Goal: Task Accomplishment & Management: Manage account settings

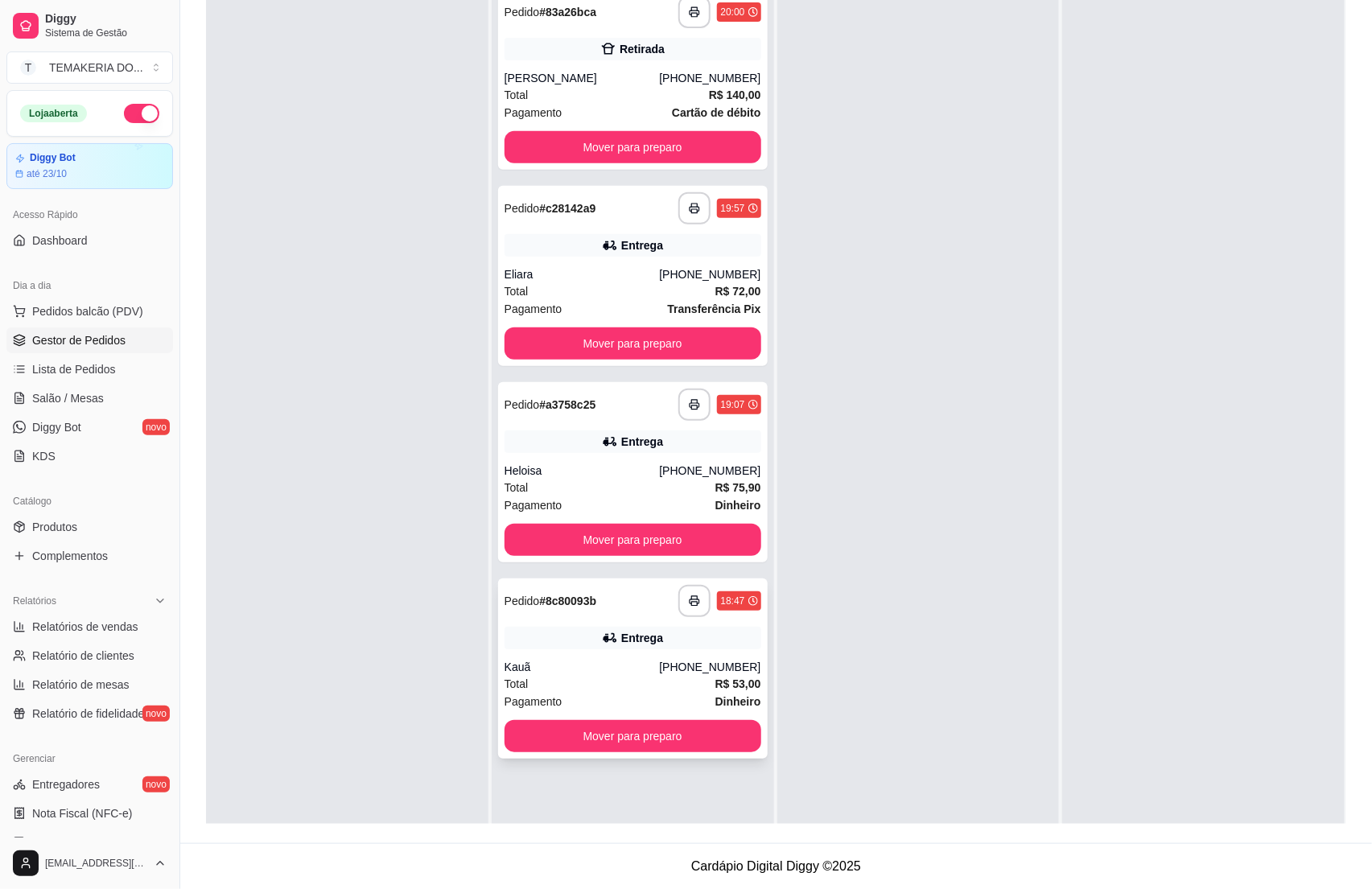
scroll to position [44, 0]
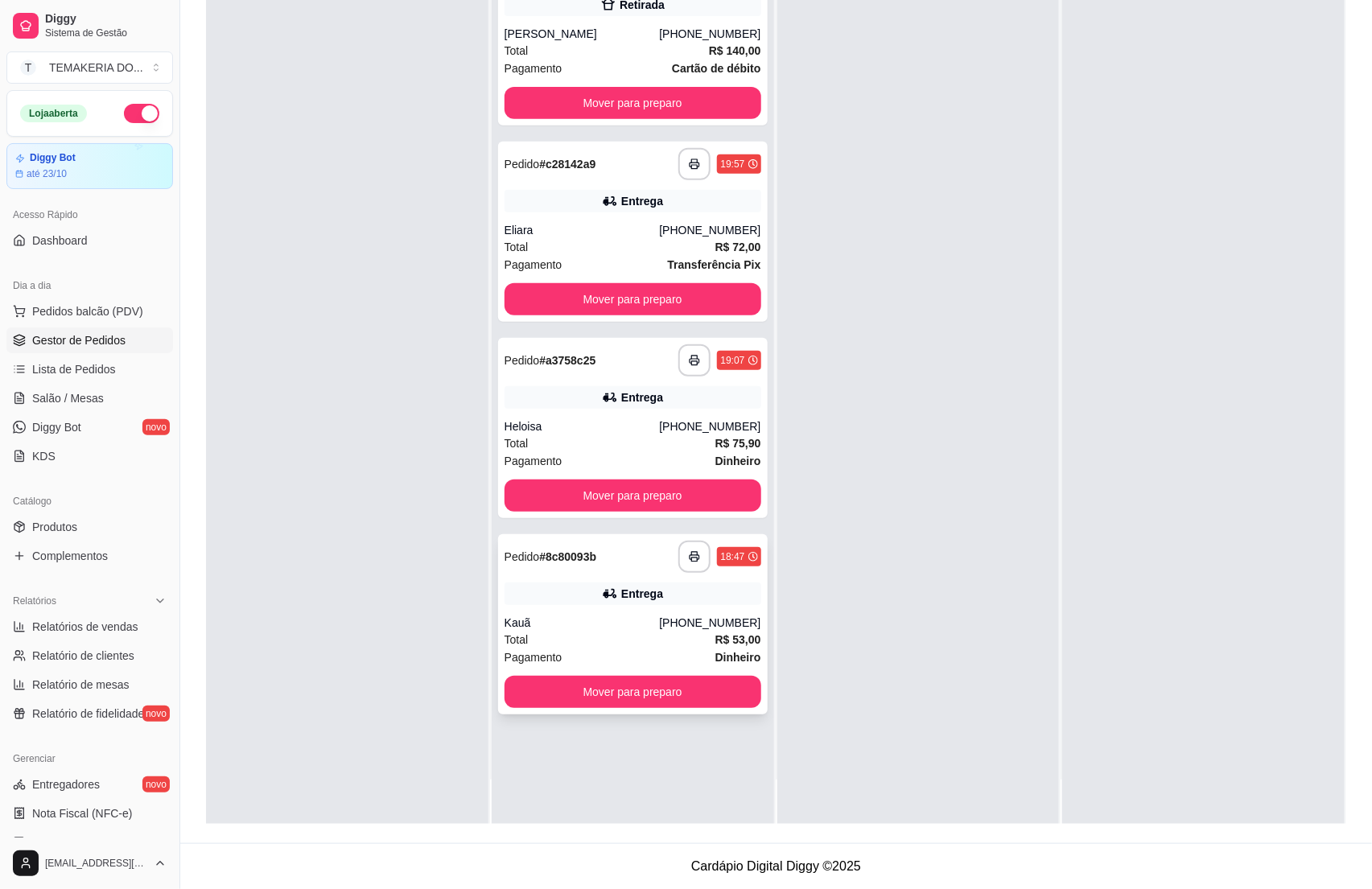
click at [590, 612] on div "**********" at bounding box center [633, 624] width 270 height 180
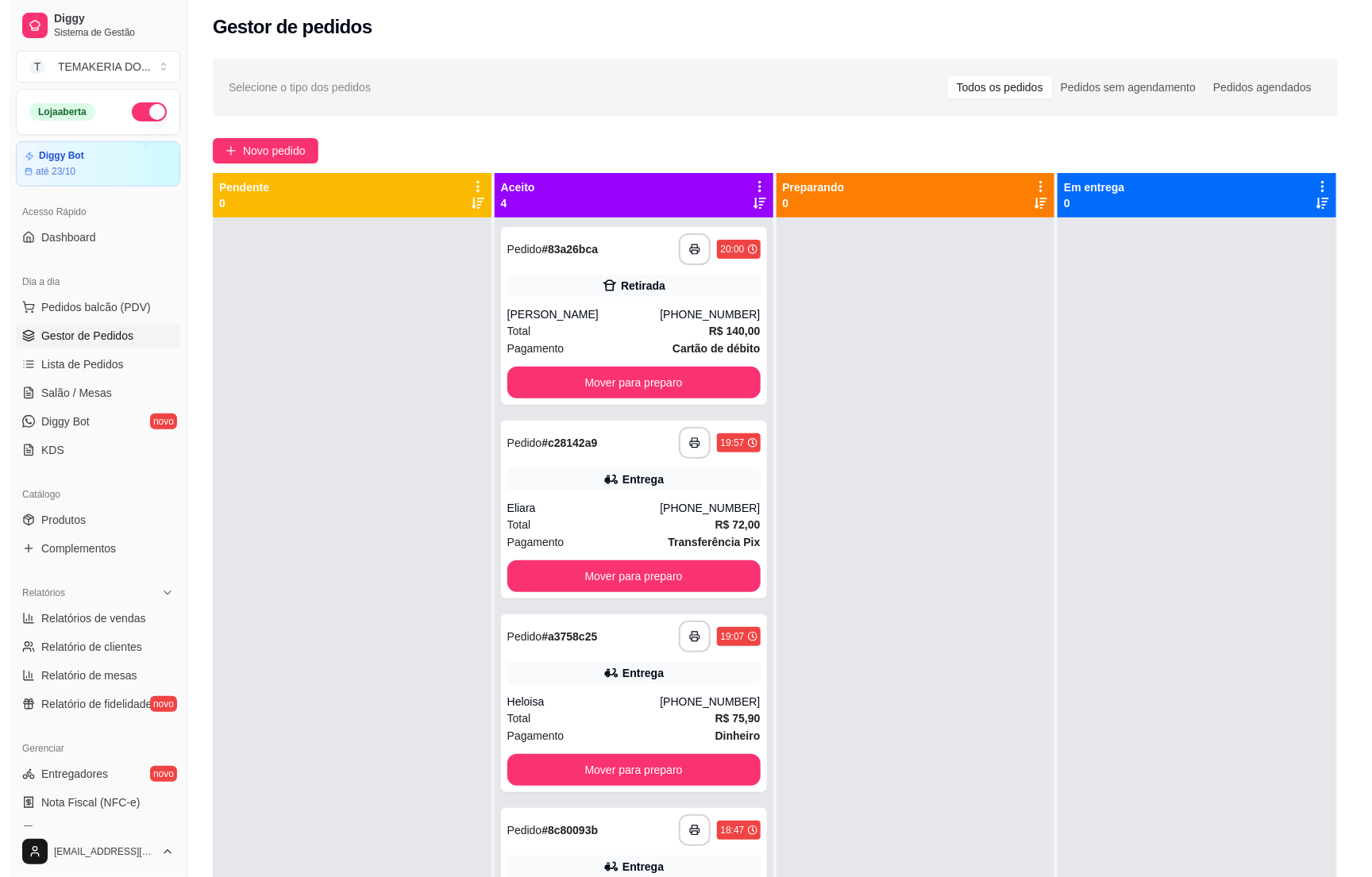
scroll to position [0, 0]
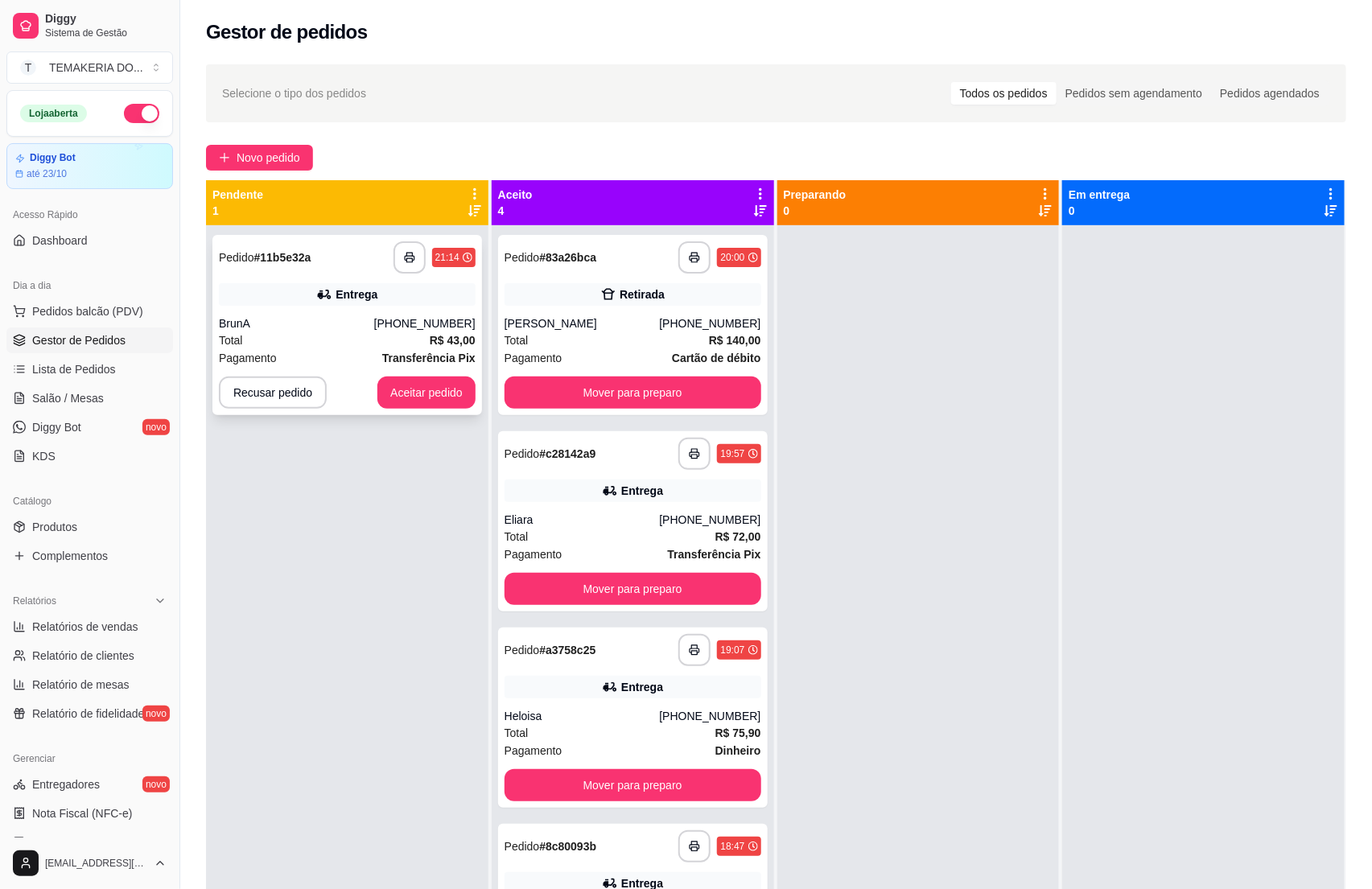
click at [339, 322] on div "BrunA" at bounding box center [297, 323] width 156 height 16
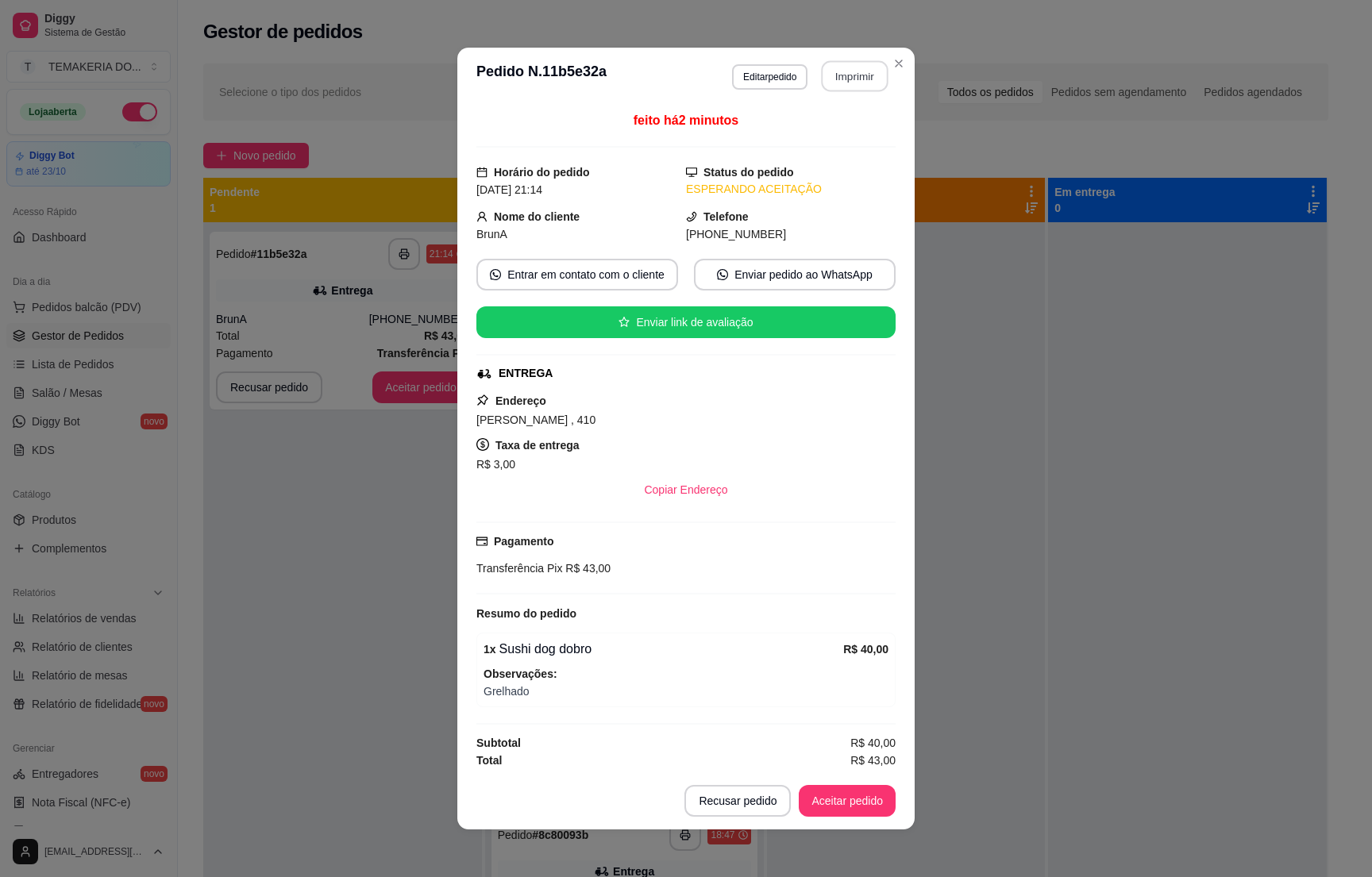
click at [833, 81] on button "Imprimir" at bounding box center [855, 77] width 67 height 31
click at [856, 808] on button "Aceitar pedido" at bounding box center [847, 801] width 93 height 31
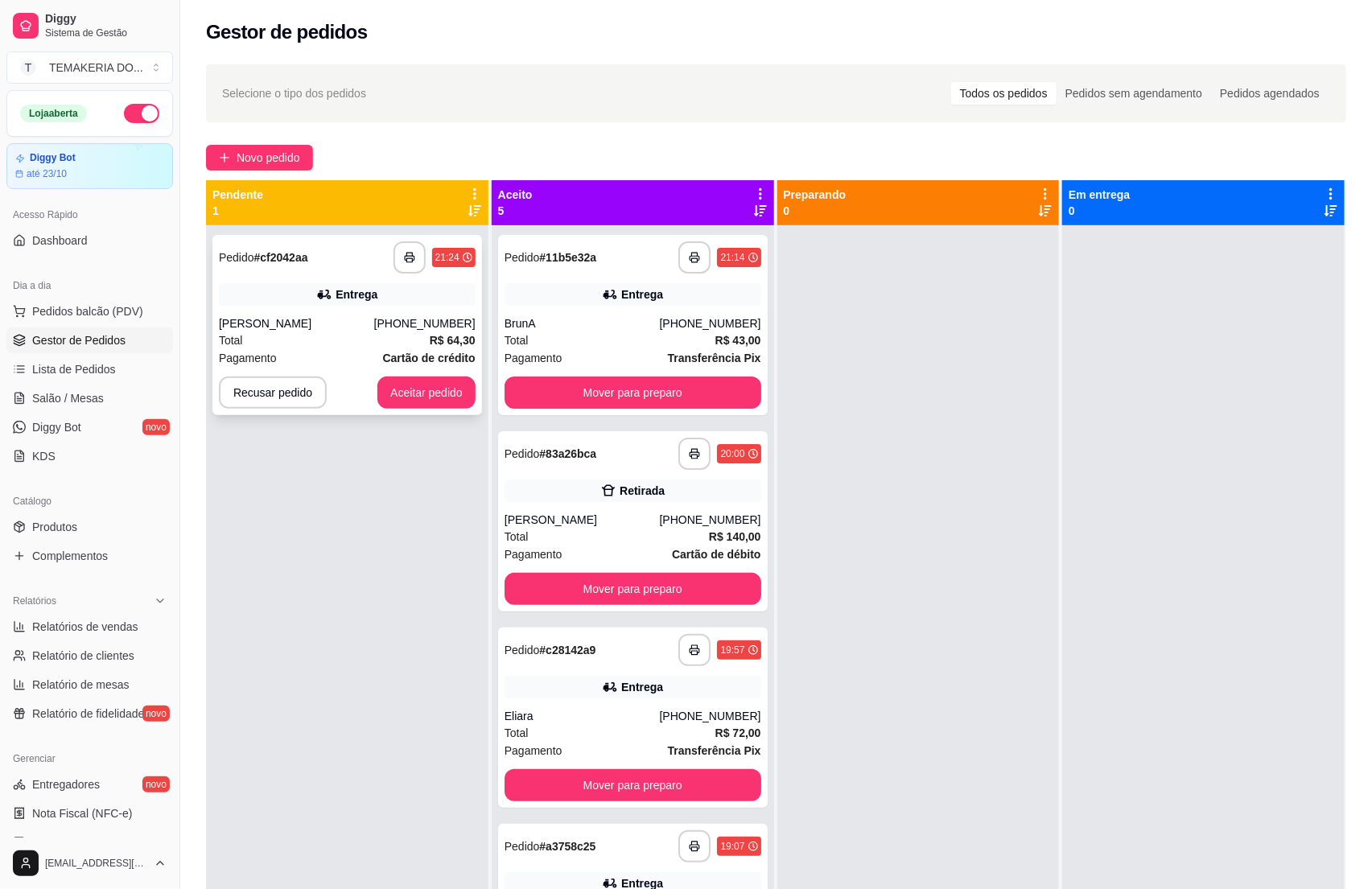
click at [328, 368] on div "**********" at bounding box center [348, 324] width 270 height 180
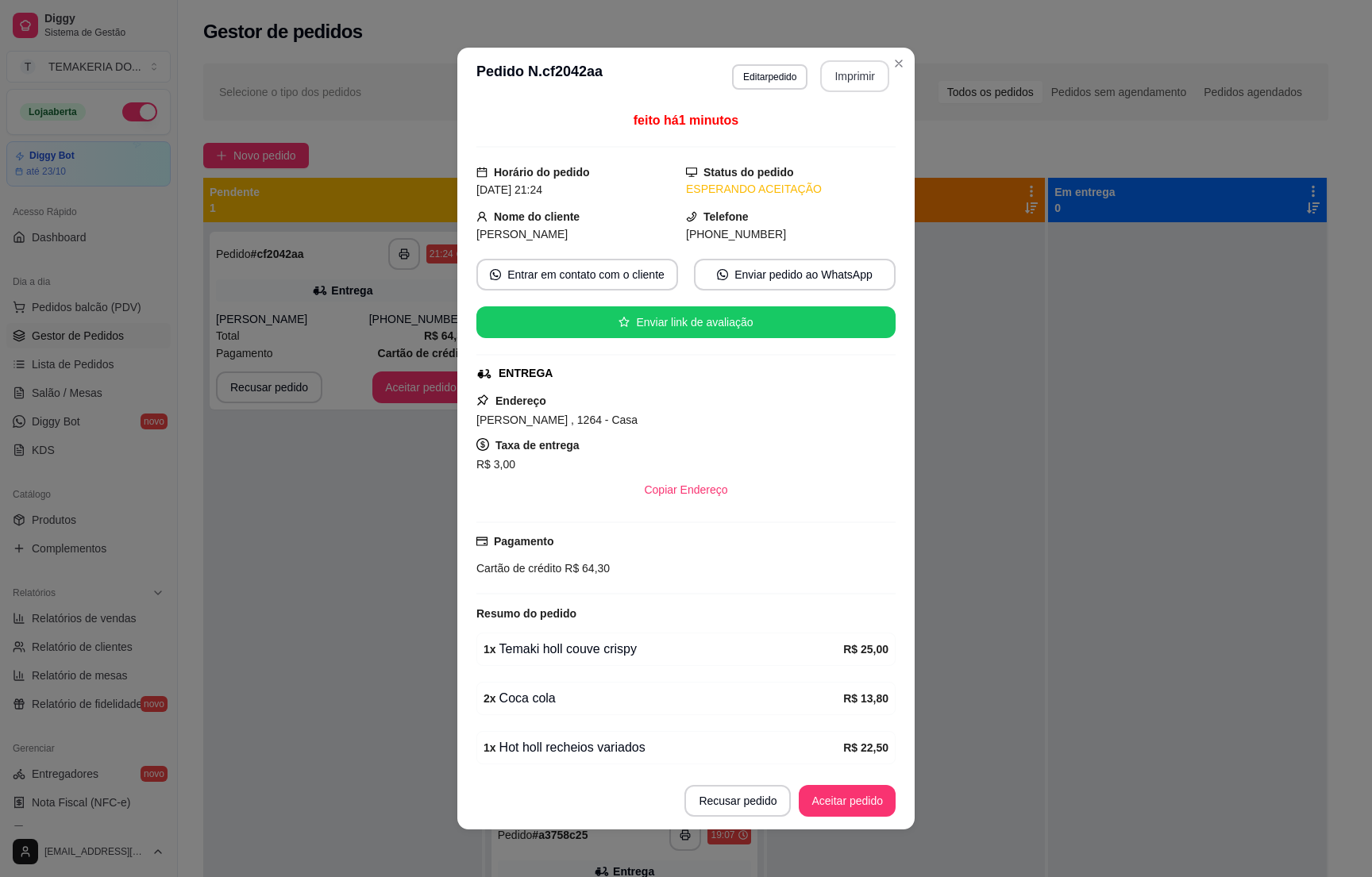
click at [833, 70] on button "Imprimir" at bounding box center [855, 76] width 69 height 32
click at [829, 803] on button "Aceitar pedido" at bounding box center [847, 801] width 93 height 31
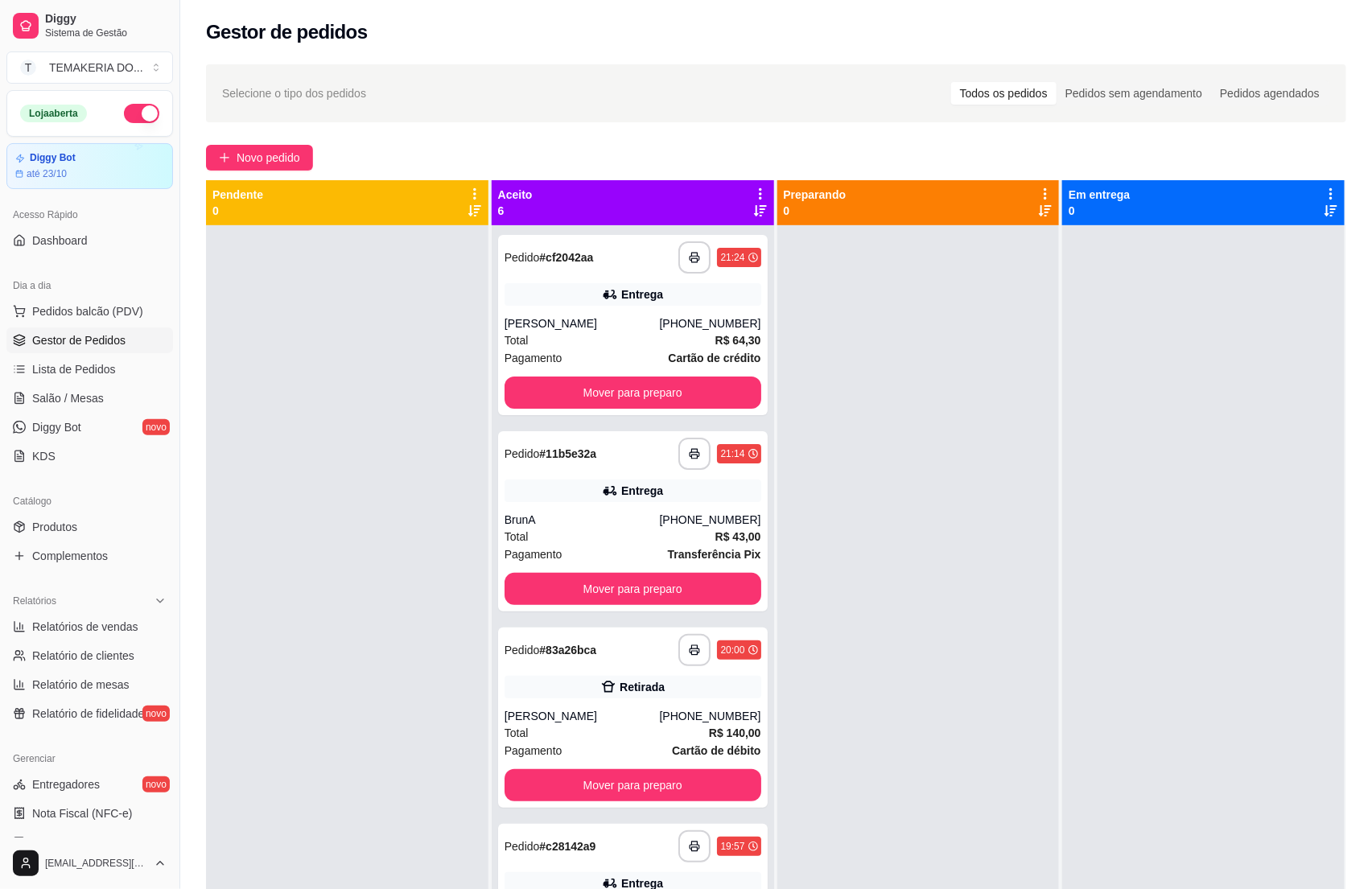
click at [134, 114] on button "button" at bounding box center [142, 113] width 35 height 20
click at [601, 394] on button "Mover para preparo" at bounding box center [633, 392] width 257 height 33
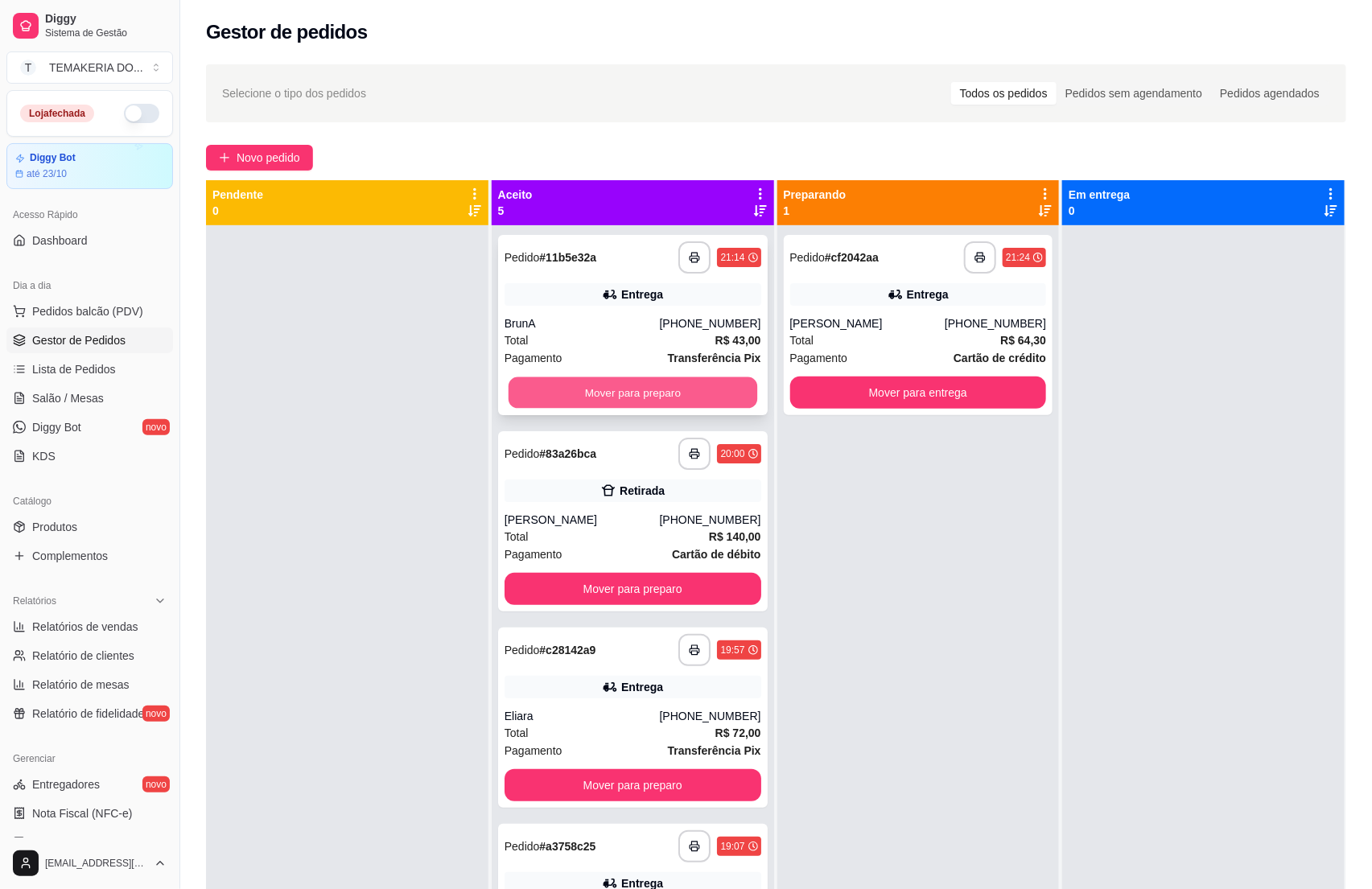
click at [641, 387] on button "Mover para preparo" at bounding box center [633, 393] width 248 height 32
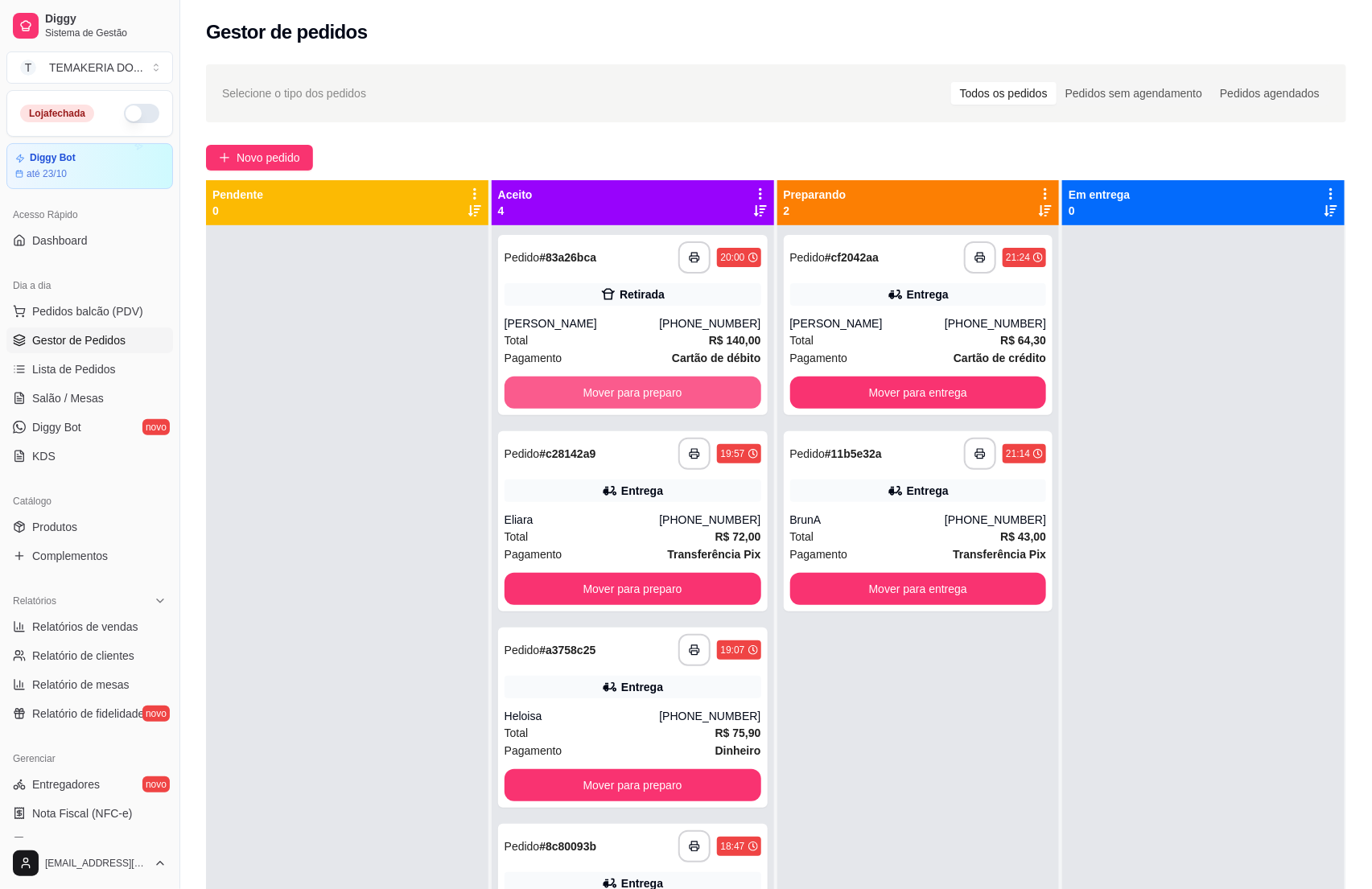
click at [665, 386] on button "Mover para preparo" at bounding box center [633, 392] width 257 height 33
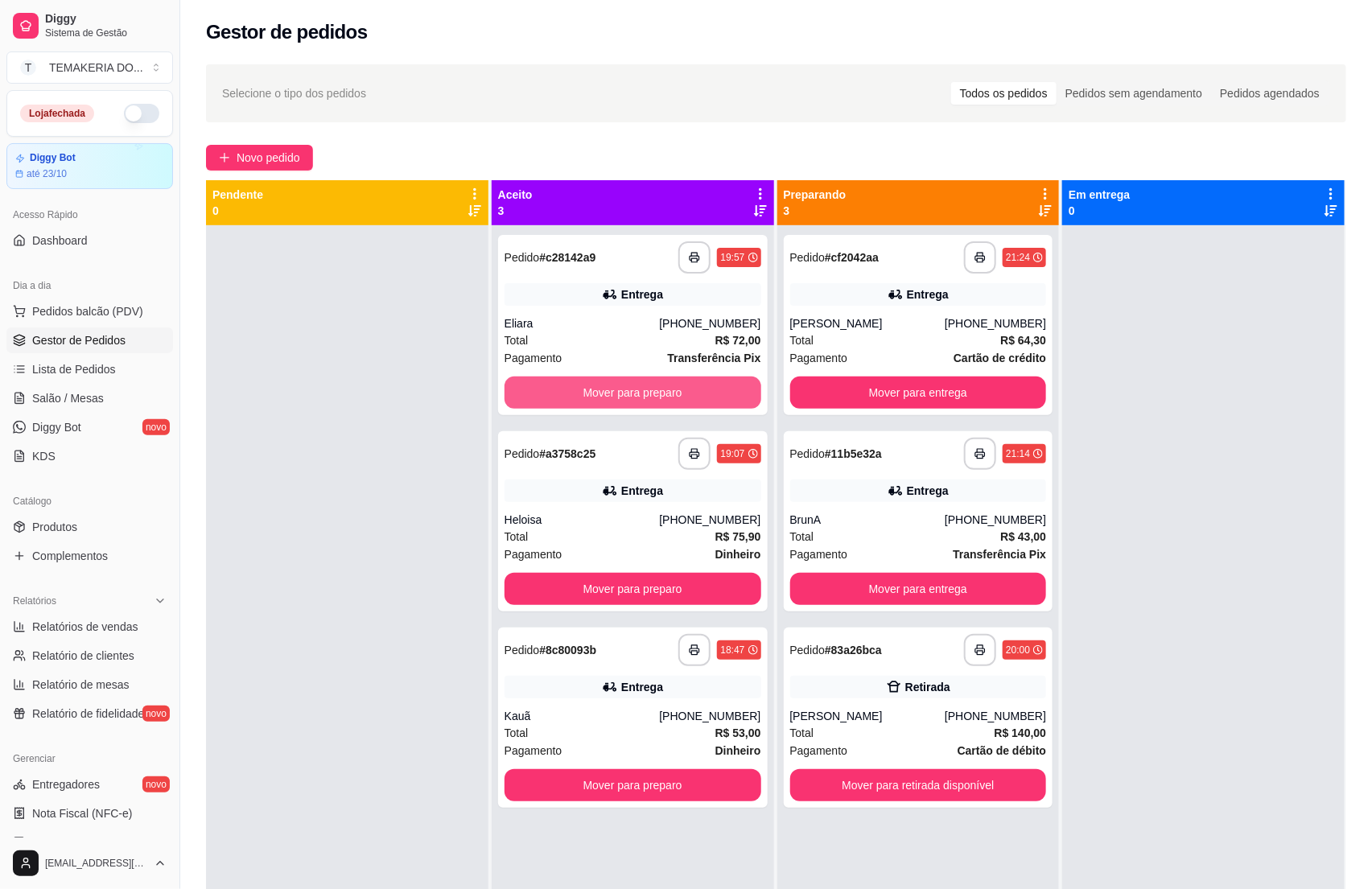
click at [665, 386] on button "Mover para preparo" at bounding box center [633, 392] width 257 height 33
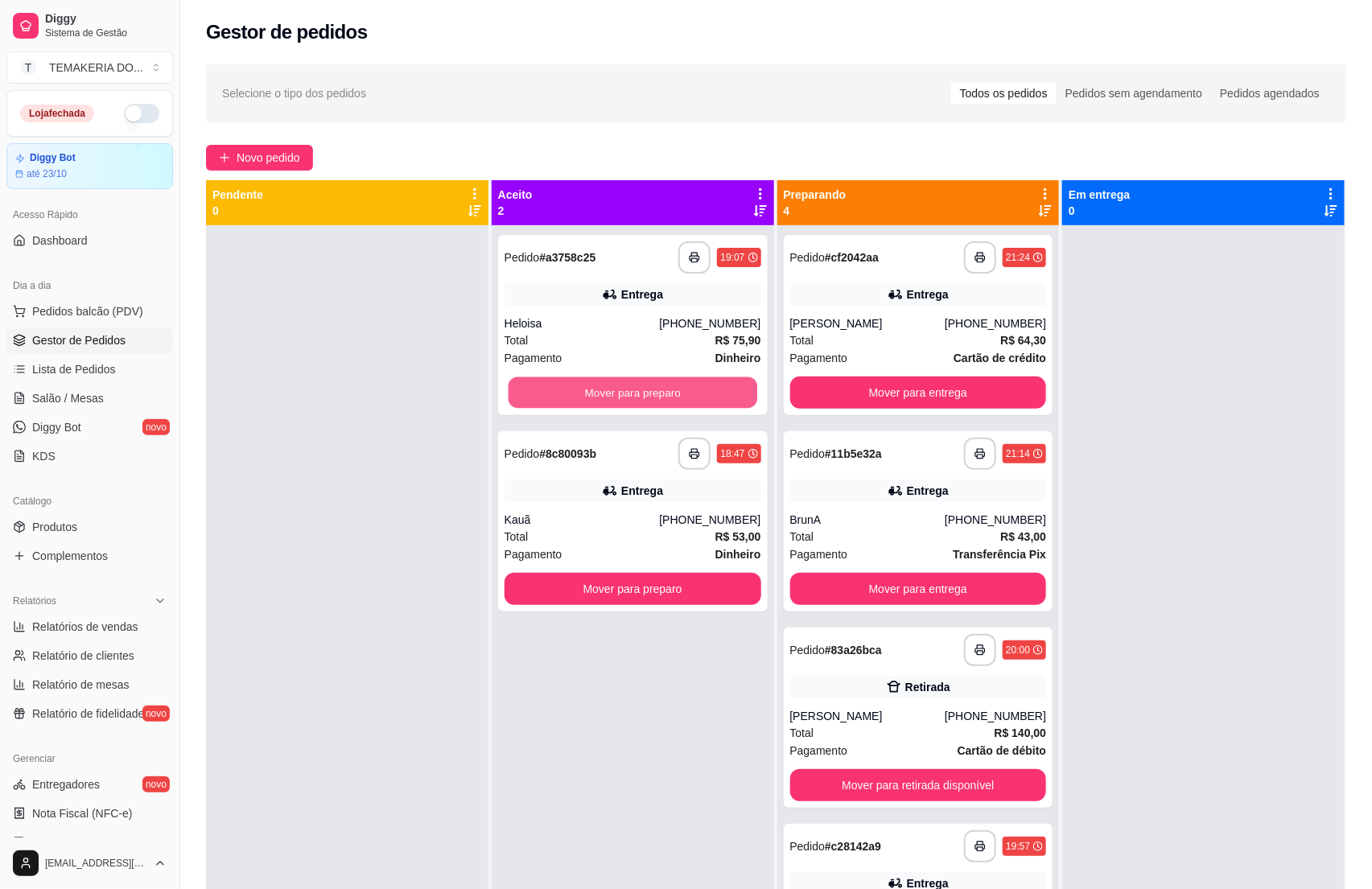
click at [665, 386] on button "Mover para preparo" at bounding box center [633, 393] width 248 height 32
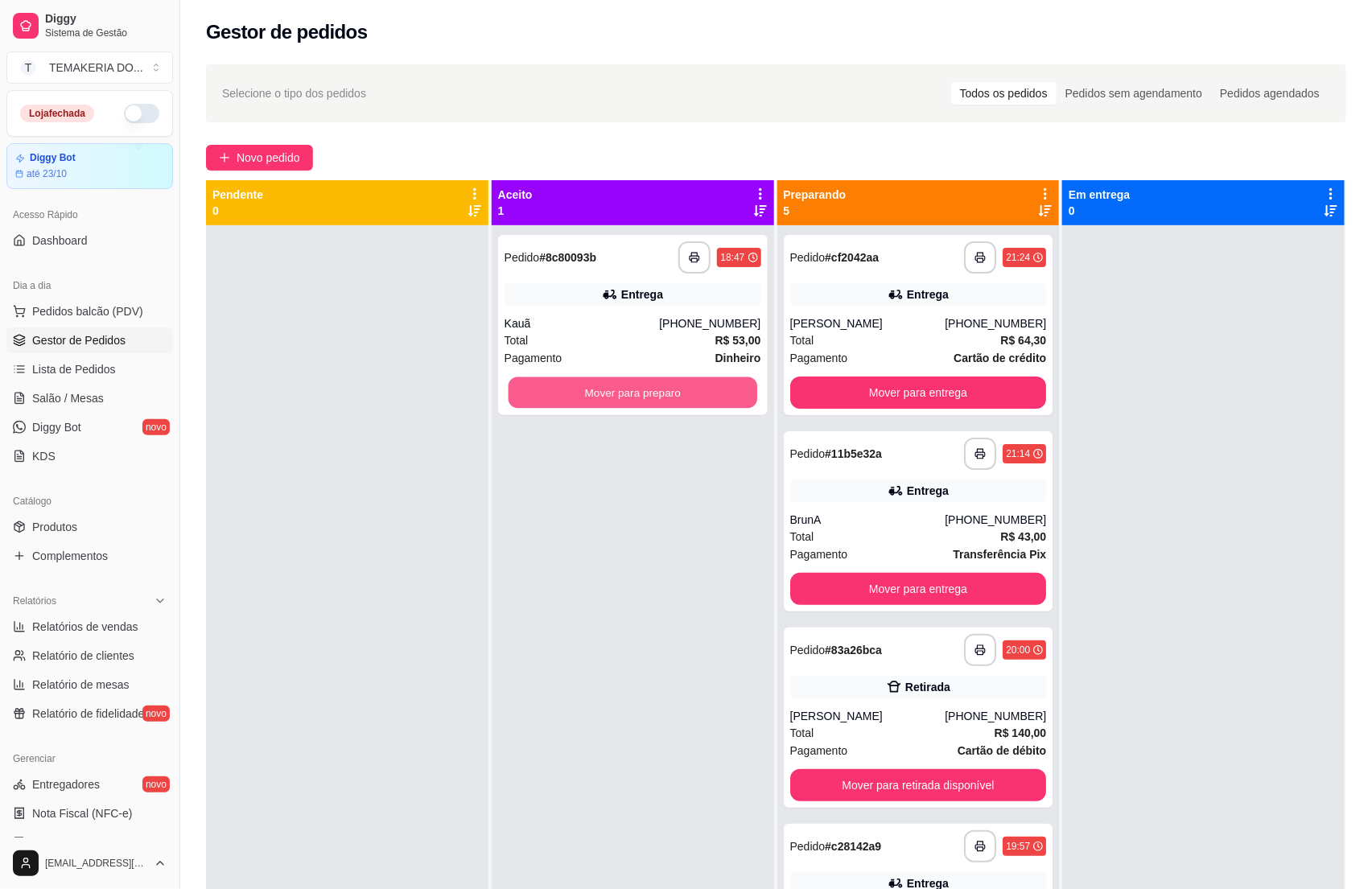
click at [665, 386] on button "Mover para preparo" at bounding box center [633, 393] width 248 height 32
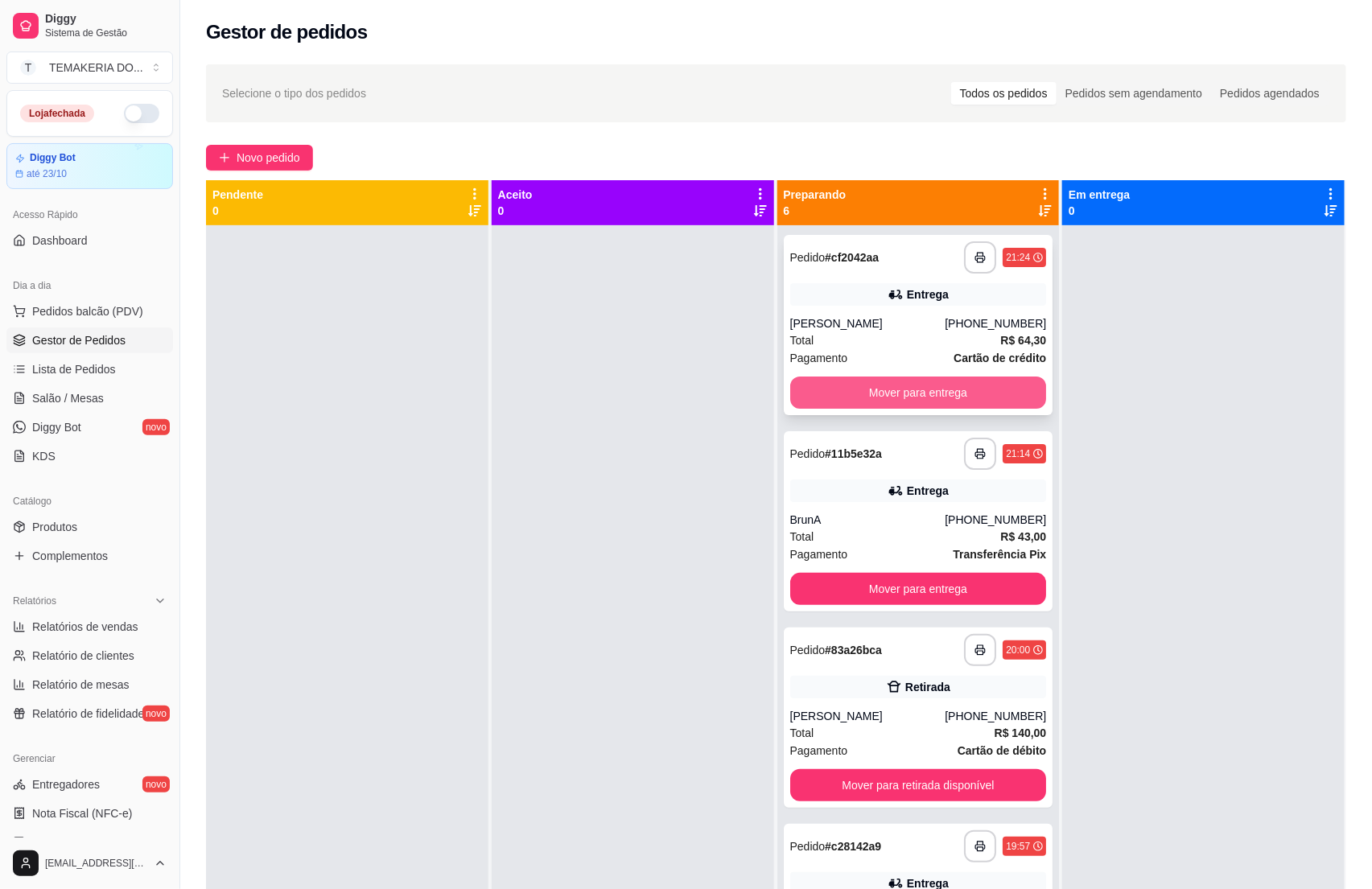
click at [889, 386] on button "Mover para entrega" at bounding box center [919, 392] width 257 height 33
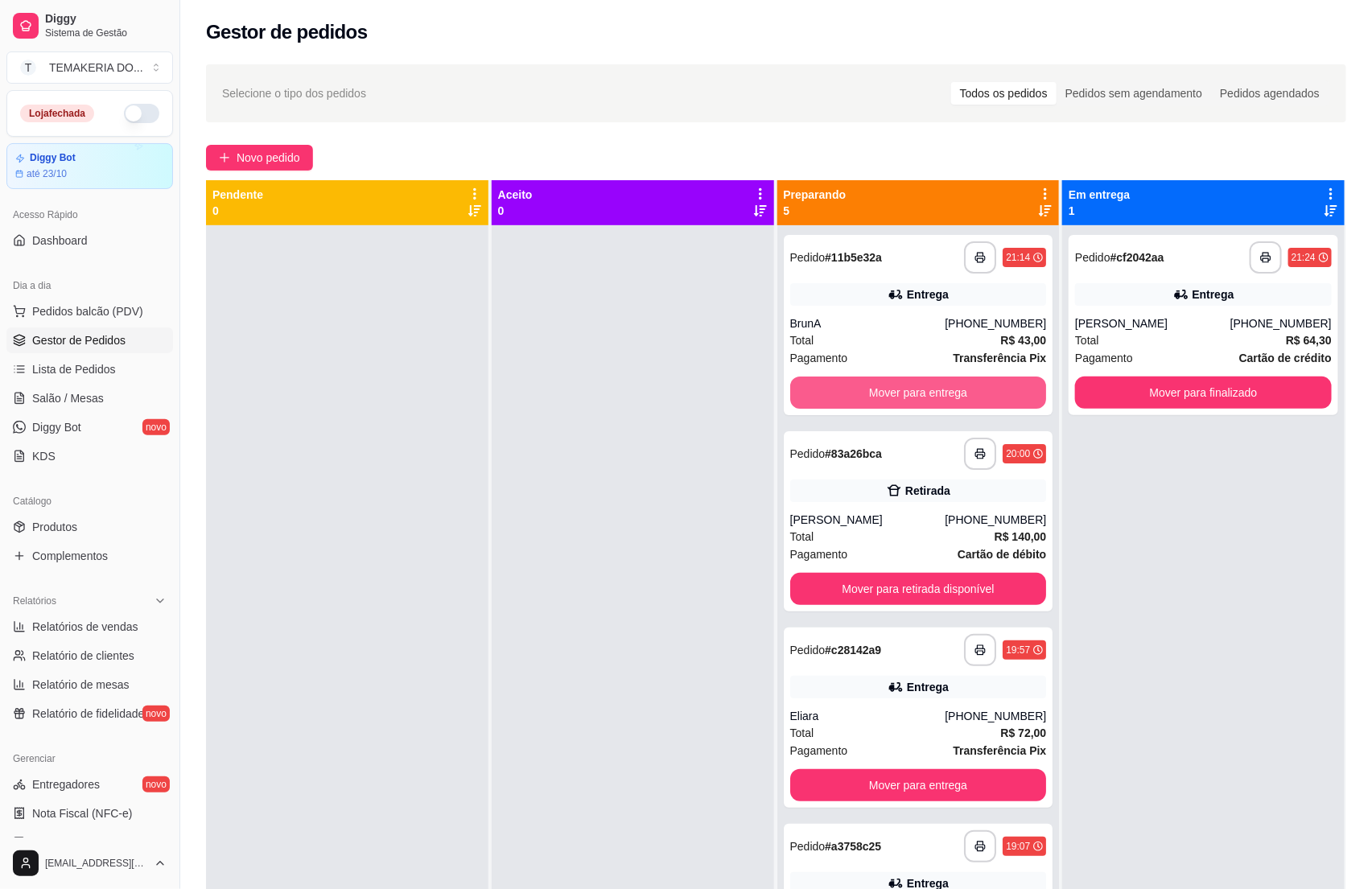
click at [892, 388] on button "Mover para entrega" at bounding box center [919, 392] width 257 height 33
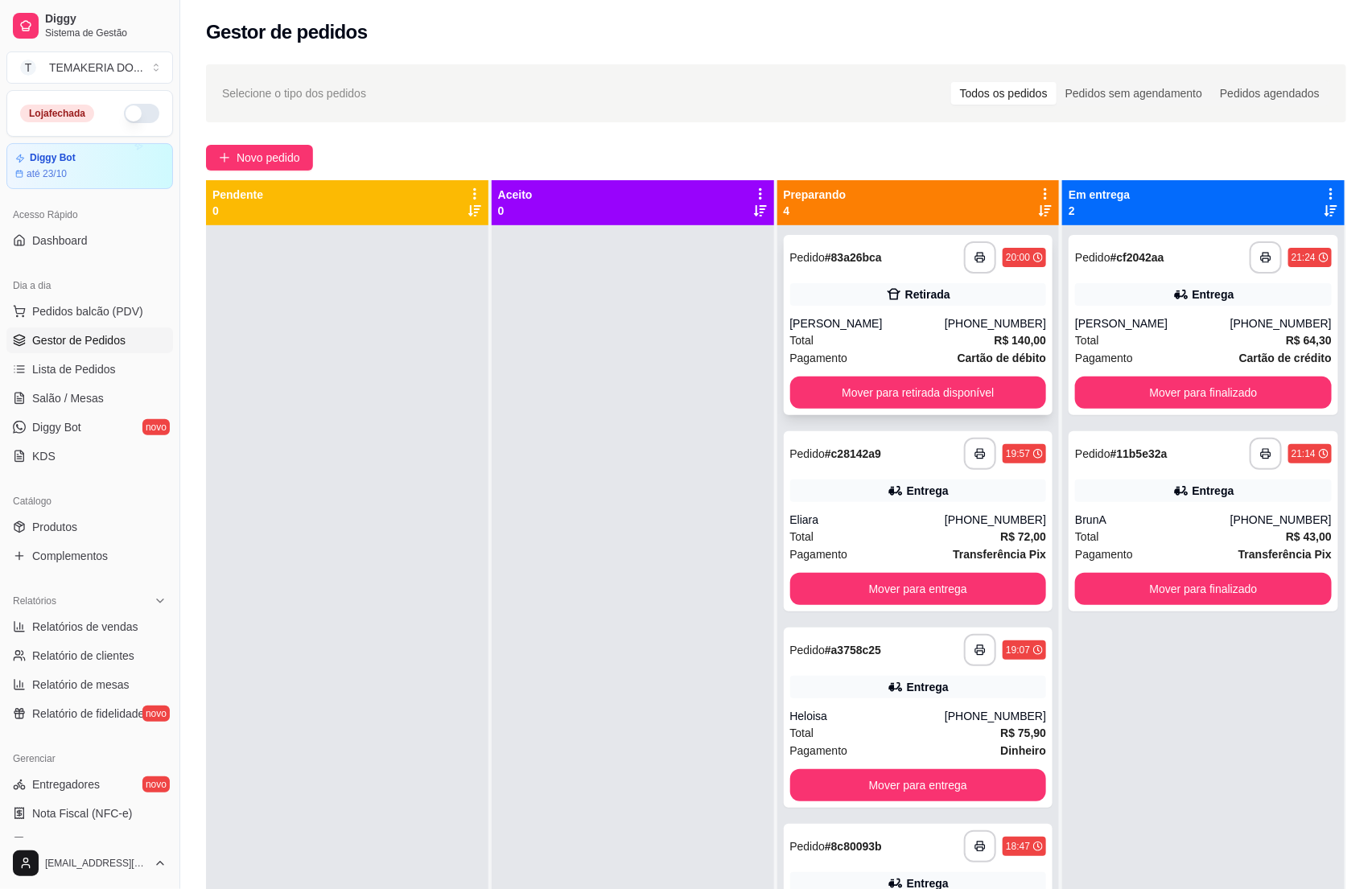
click at [979, 373] on div "**********" at bounding box center [919, 324] width 270 height 180
click at [981, 379] on button "Mover para retirada disponível" at bounding box center [918, 393] width 248 height 32
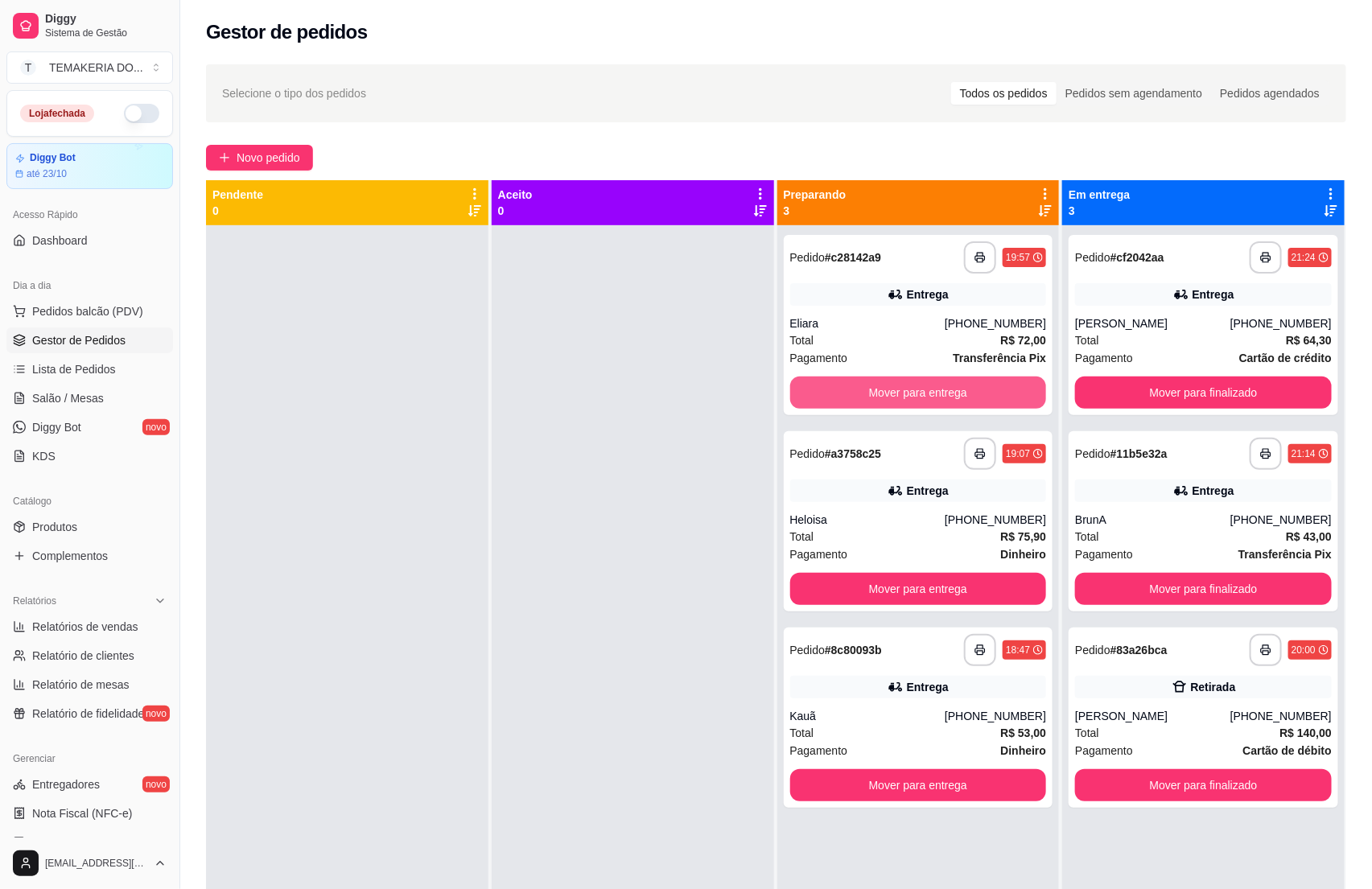
click at [981, 388] on button "Mover para entrega" at bounding box center [919, 392] width 257 height 33
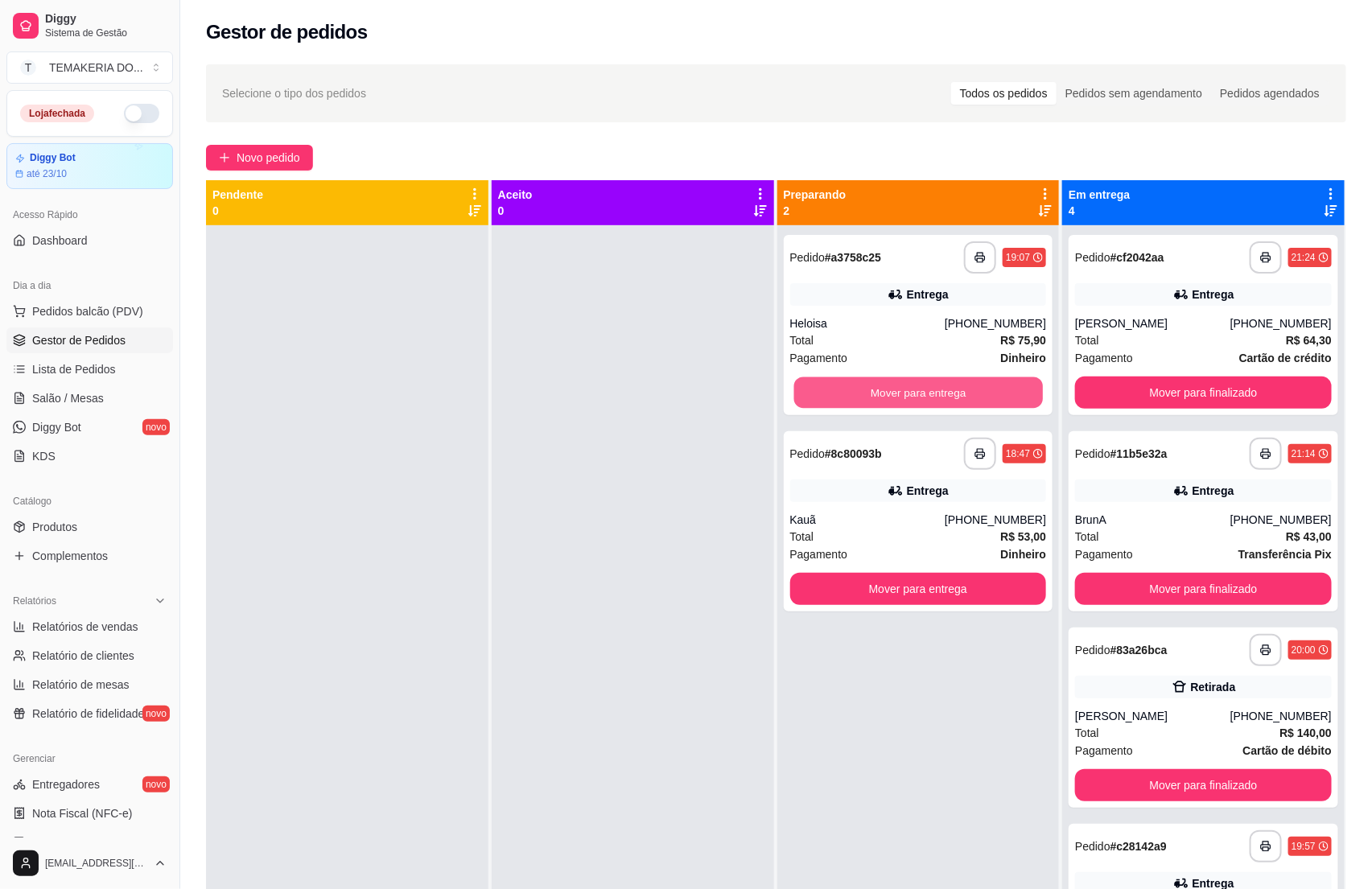
click at [981, 388] on button "Mover para entrega" at bounding box center [918, 393] width 248 height 32
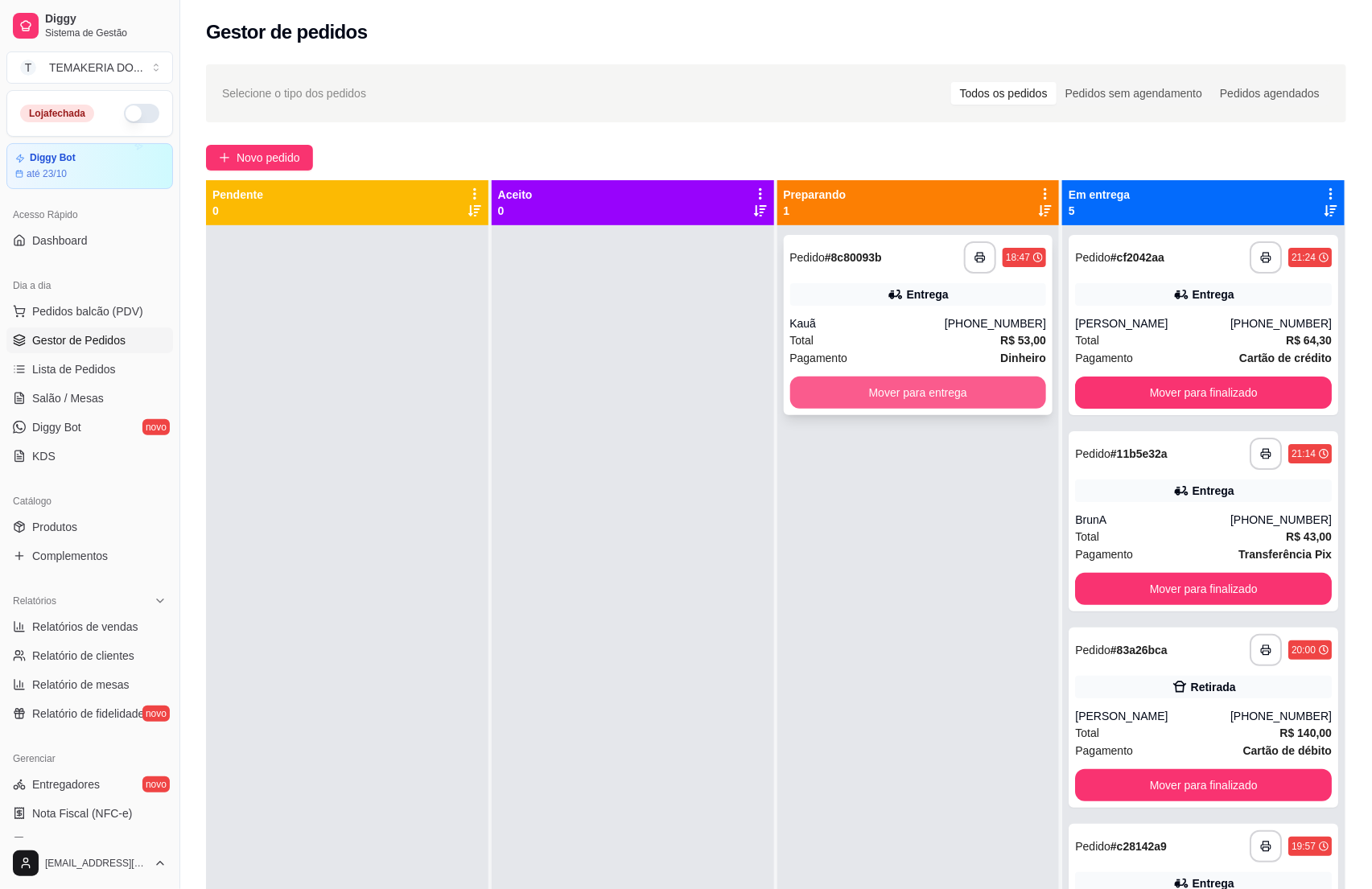
click at [984, 389] on button "Mover para entrega" at bounding box center [919, 392] width 257 height 33
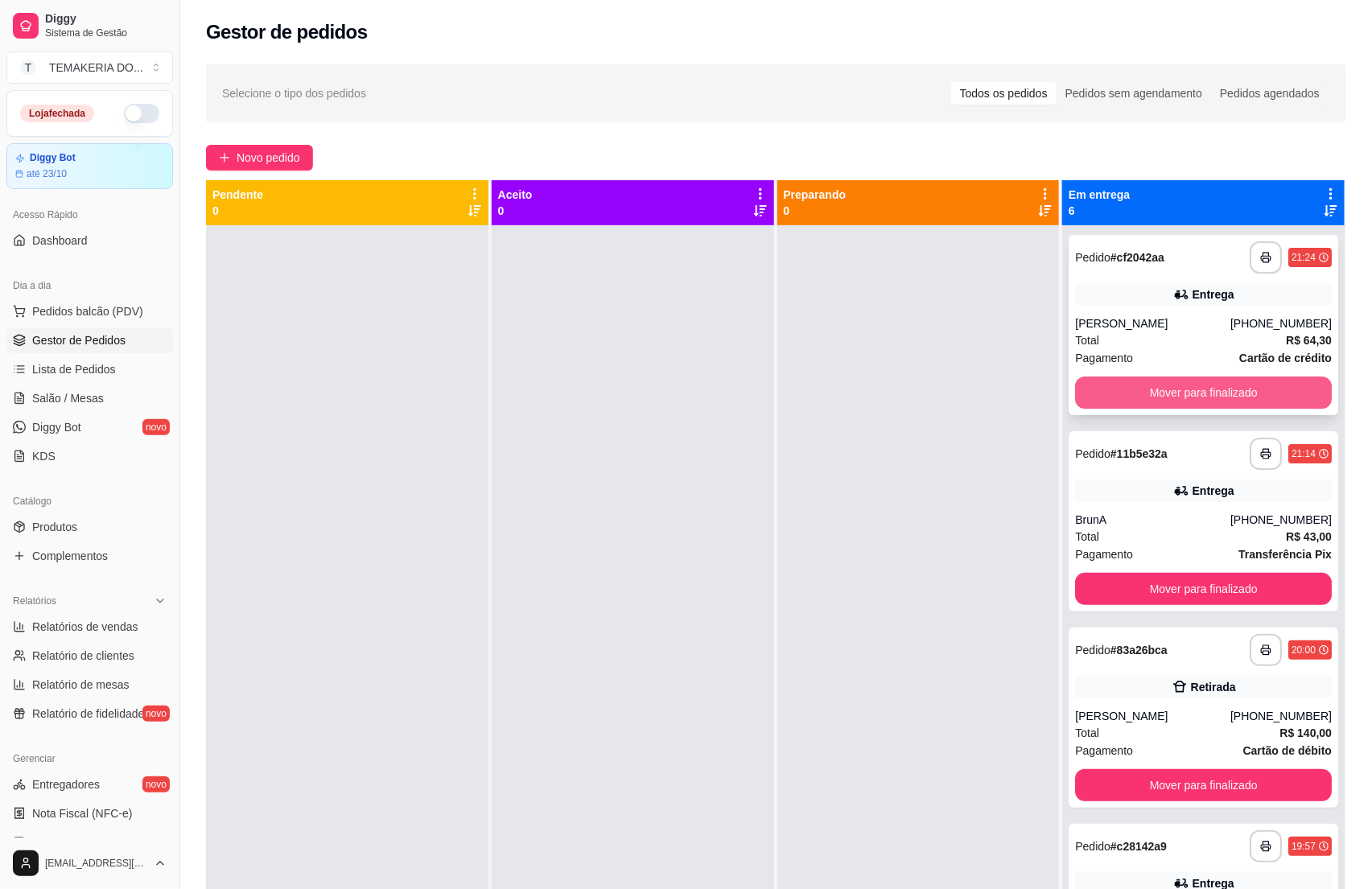
click at [1154, 399] on button "Mover para finalizado" at bounding box center [1203, 392] width 257 height 33
click at [1154, 399] on div "Mover para finalizado" at bounding box center [1203, 392] width 257 height 33
click at [1159, 394] on button "Mover para finalizado" at bounding box center [1203, 392] width 257 height 33
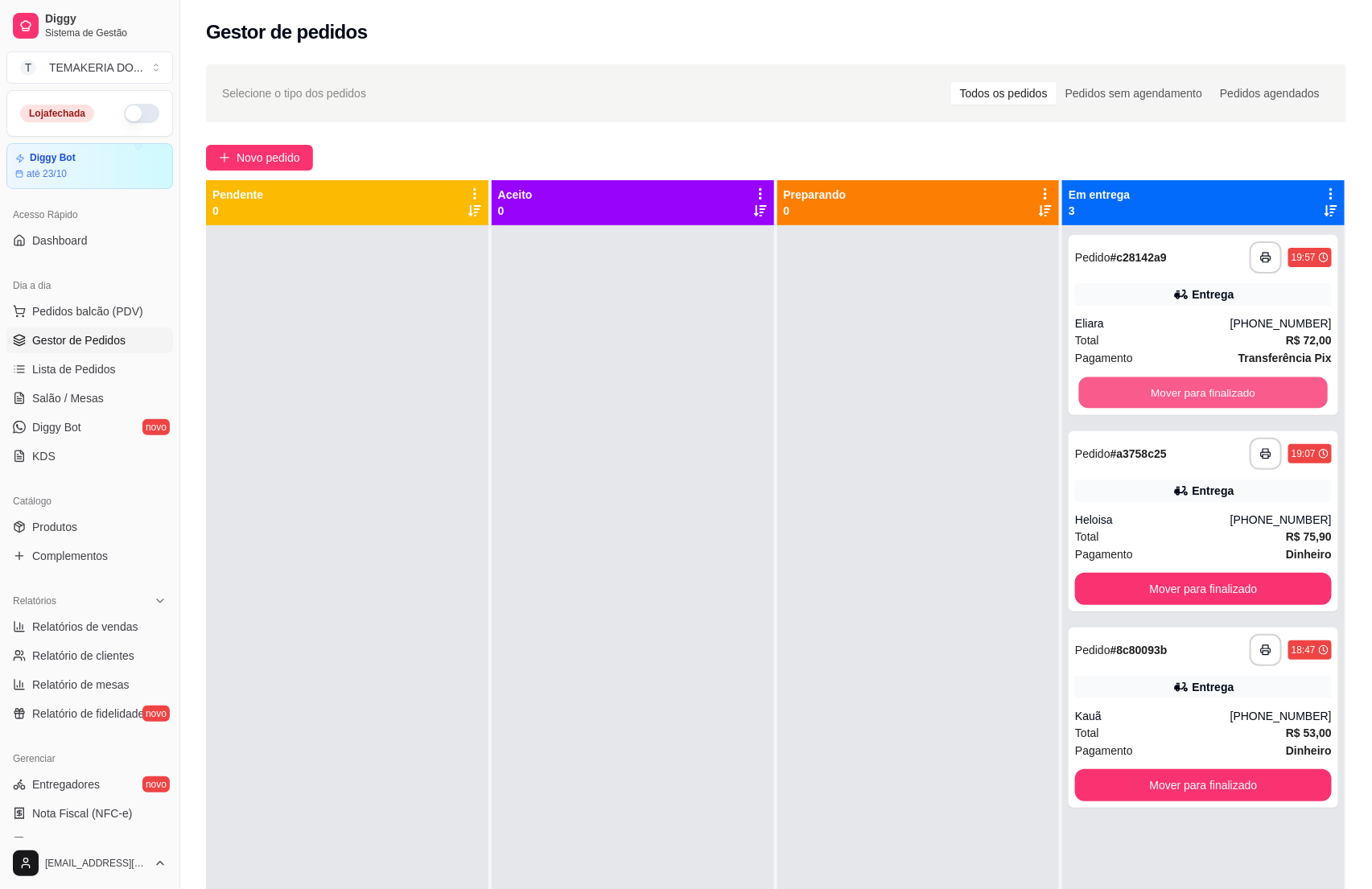
click at [1159, 394] on button "Mover para finalizado" at bounding box center [1203, 393] width 248 height 32
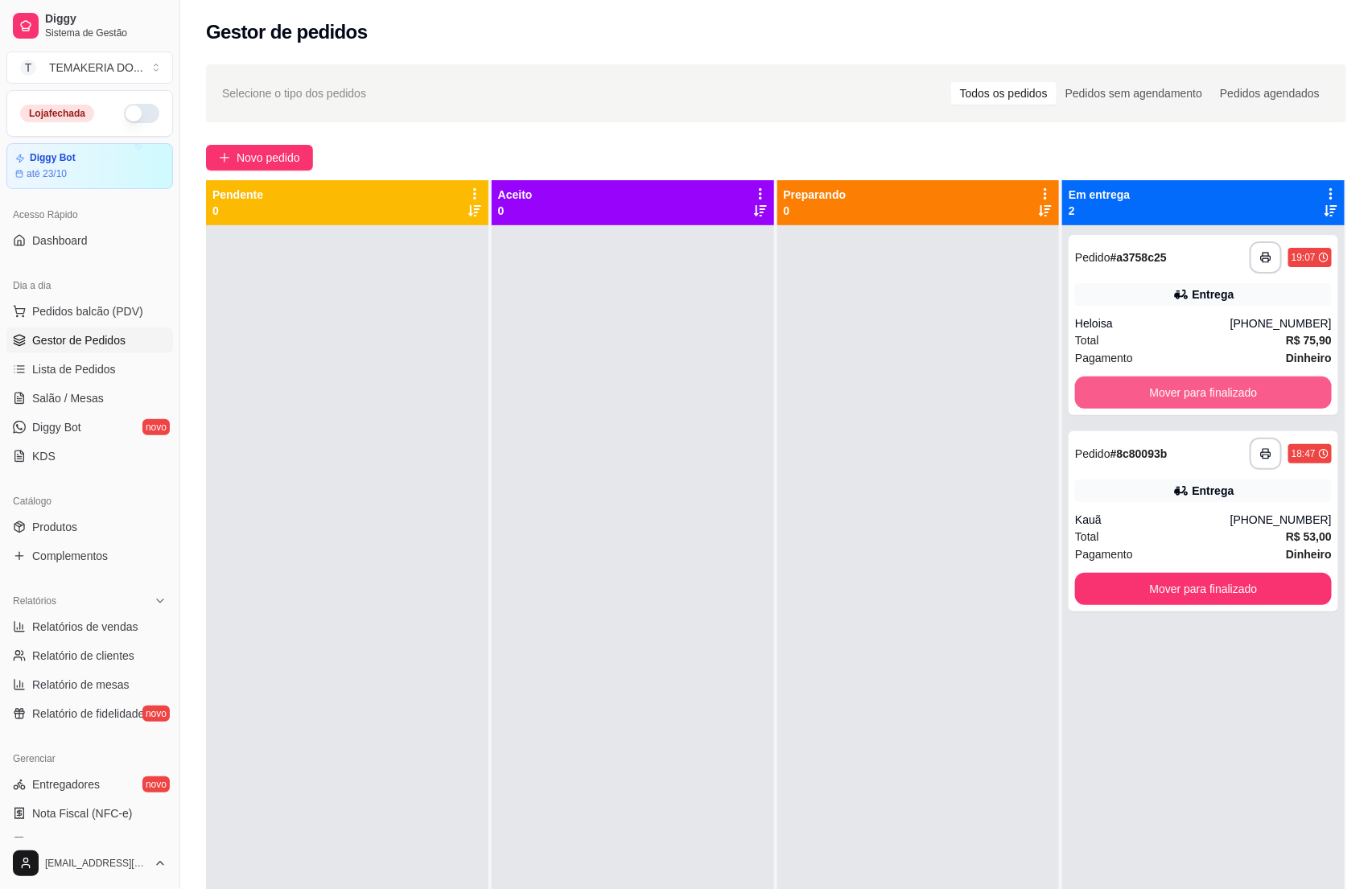
click at [1159, 394] on button "Mover para finalizado" at bounding box center [1203, 392] width 257 height 33
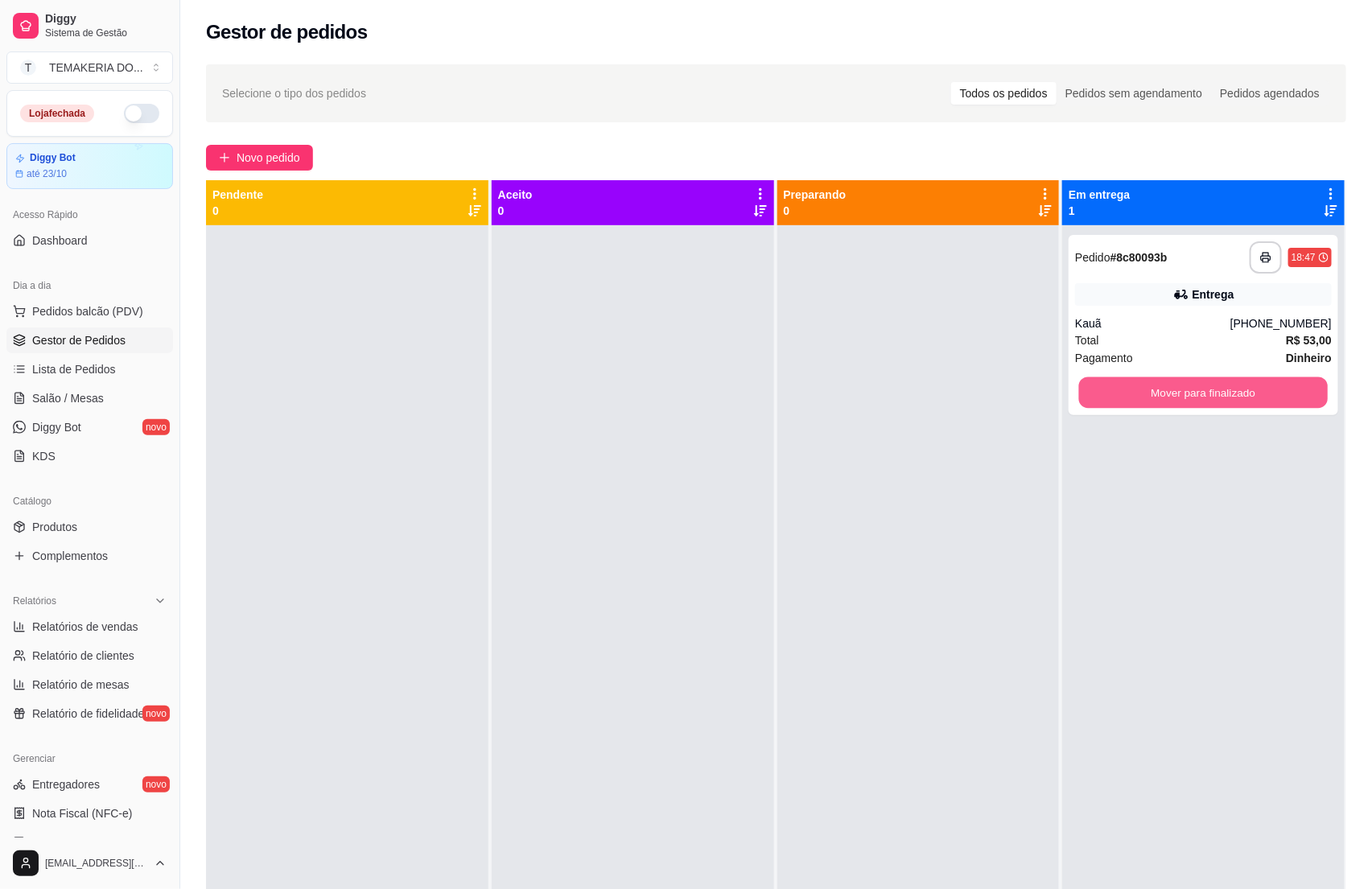
click at [1159, 394] on button "Mover para finalizado" at bounding box center [1203, 393] width 248 height 32
